Goal: Find specific page/section: Find specific page/section

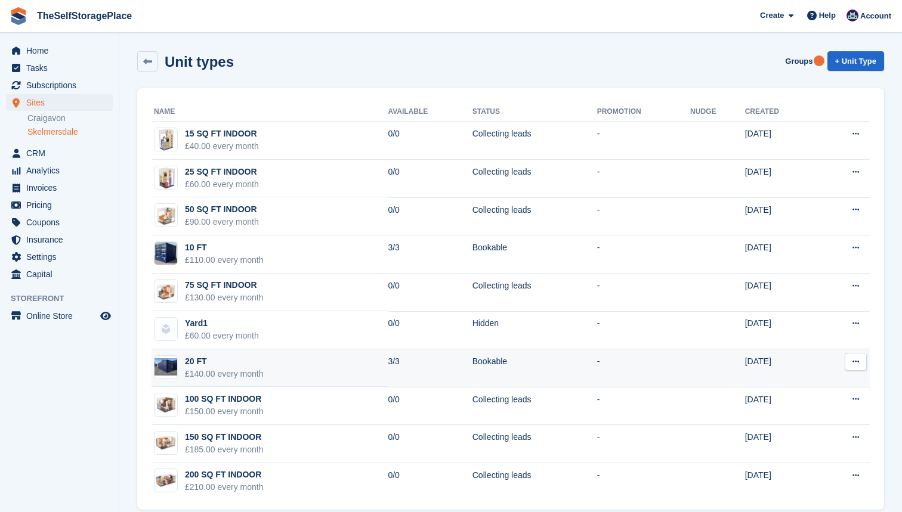
click at [269, 350] on td "20 FT £140.00 every month" at bounding box center [269, 368] width 236 height 38
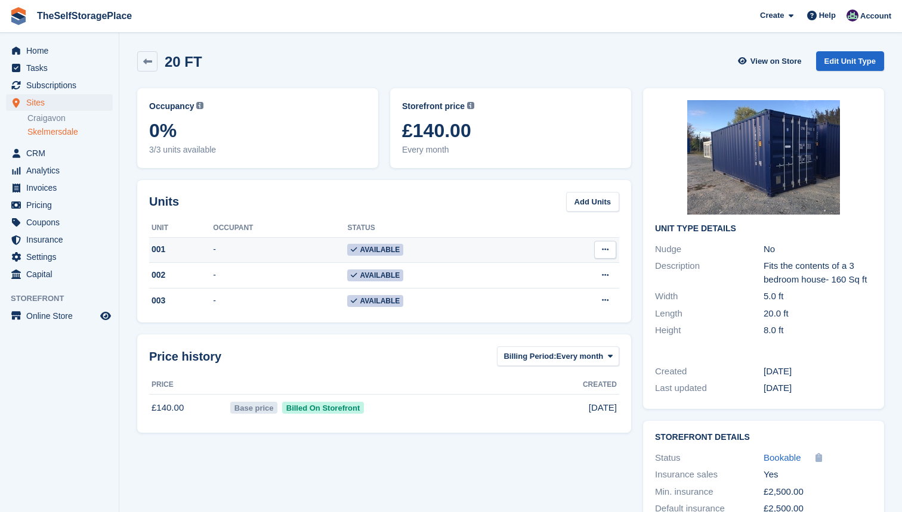
click at [278, 247] on td "-" at bounding box center [280, 250] width 134 height 26
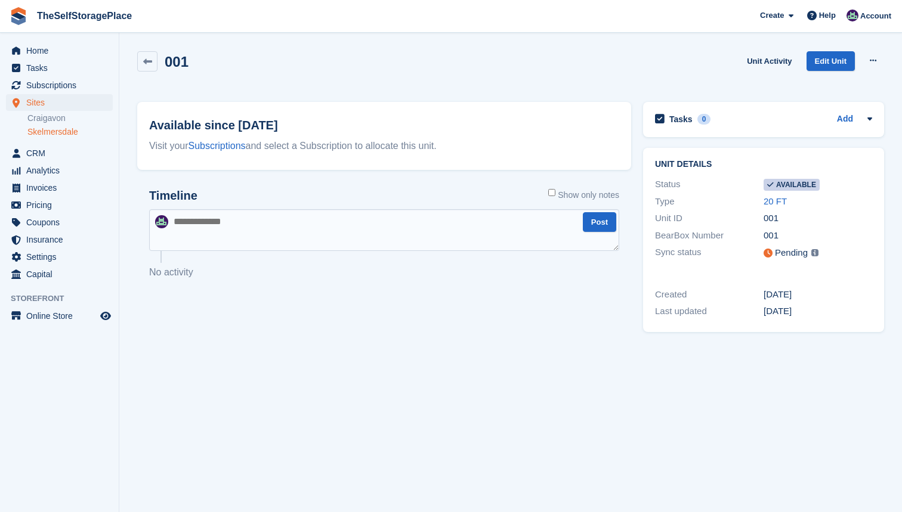
click at [812, 253] on img at bounding box center [814, 252] width 7 height 7
click at [799, 253] on div "Pending" at bounding box center [791, 253] width 33 height 14
click at [52, 118] on link "Craigavon" at bounding box center [69, 118] width 85 height 11
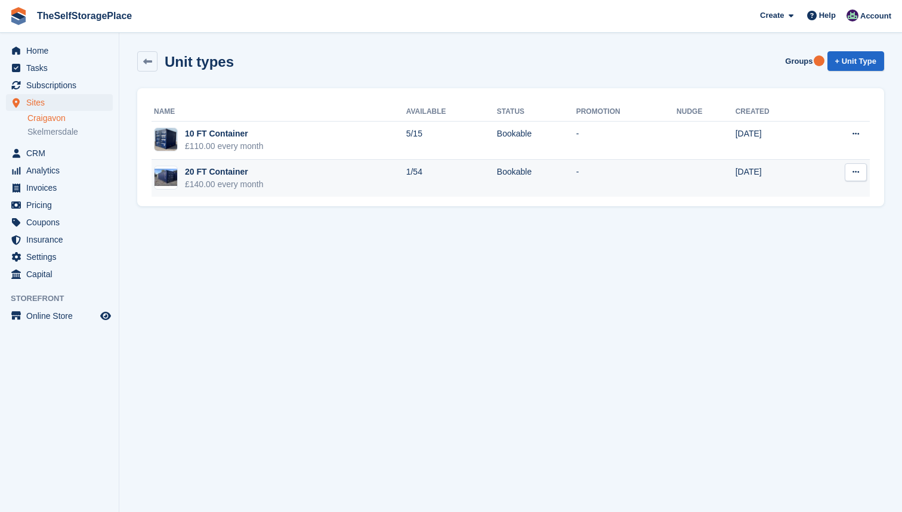
click at [271, 179] on td "20 FT Container £140.00 every month" at bounding box center [278, 179] width 255 height 38
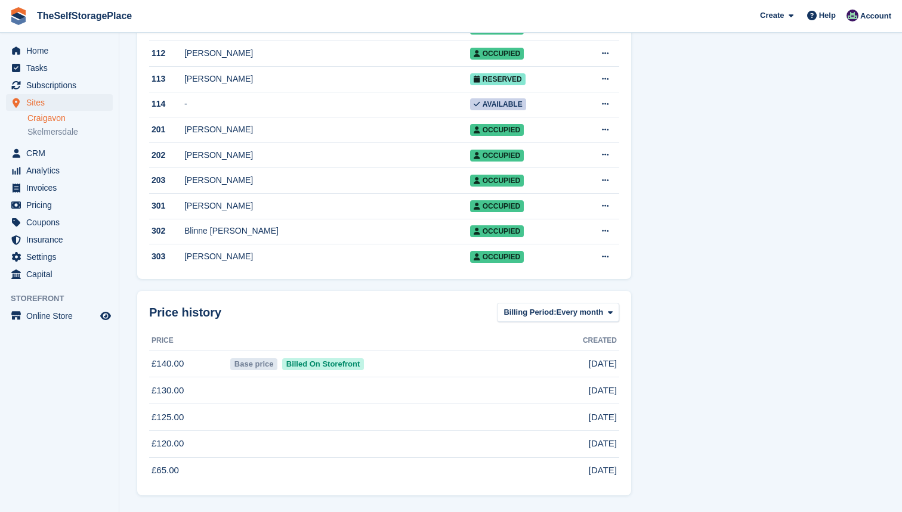
scroll to position [1371, 0]
click at [218, 223] on td "Blinne [PERSON_NAME]" at bounding box center [327, 232] width 286 height 26
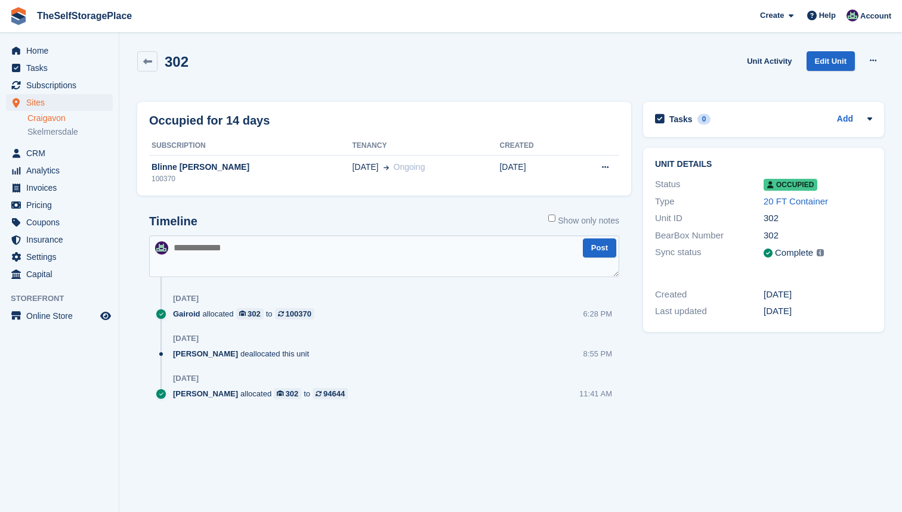
click at [538, 92] on div "302 Unit Activity Edit Unit Overlock Deallocate" at bounding box center [510, 70] width 758 height 51
